Goal: Task Accomplishment & Management: Use online tool/utility

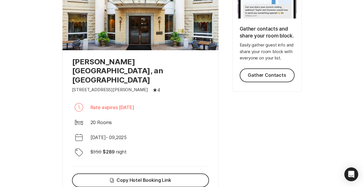
scroll to position [146, 0]
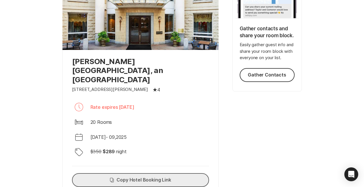
click at [135, 174] on button "Copy Copy Hotel Booking Link" at bounding box center [140, 181] width 137 height 14
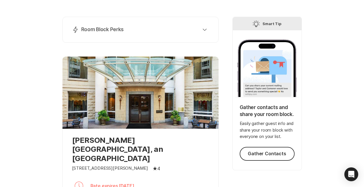
scroll to position [66, 0]
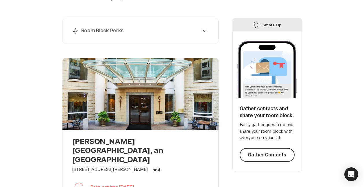
click at [177, 25] on div "Lightning Bolt Room Block Perks Perk 1: 40% Nights Filled Send thank you notes …" at bounding box center [140, 31] width 156 height 26
click at [178, 30] on div "Lightning Bolt Room Block Perks" at bounding box center [139, 30] width 135 height 7
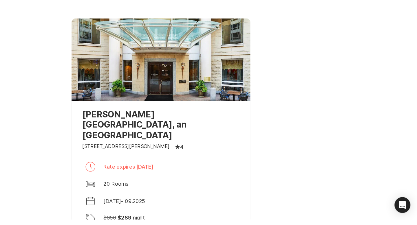
scroll to position [366, 0]
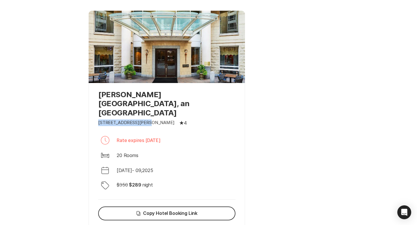
drag, startPoint x: 143, startPoint y: 104, endPoint x: 99, endPoint y: 103, distance: 44.6
click at [99, 119] on div "25 [PERSON_NAME] Land Blvd Star Filled 4" at bounding box center [166, 122] width 137 height 7
copy p "[STREET_ADDRESS][PERSON_NAME]"
click at [165, 148] on div "Bed 20 Rooms" at bounding box center [166, 155] width 137 height 14
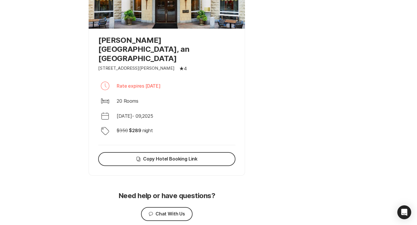
scroll to position [428, 0]
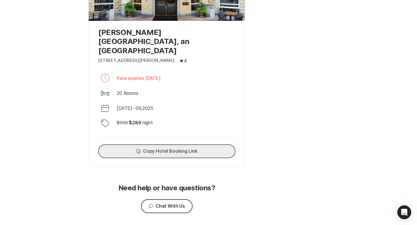
click at [160, 144] on button "Copy Copy Hotel Booking Link" at bounding box center [166, 151] width 137 height 14
